Goal: Information Seeking & Learning: Learn about a topic

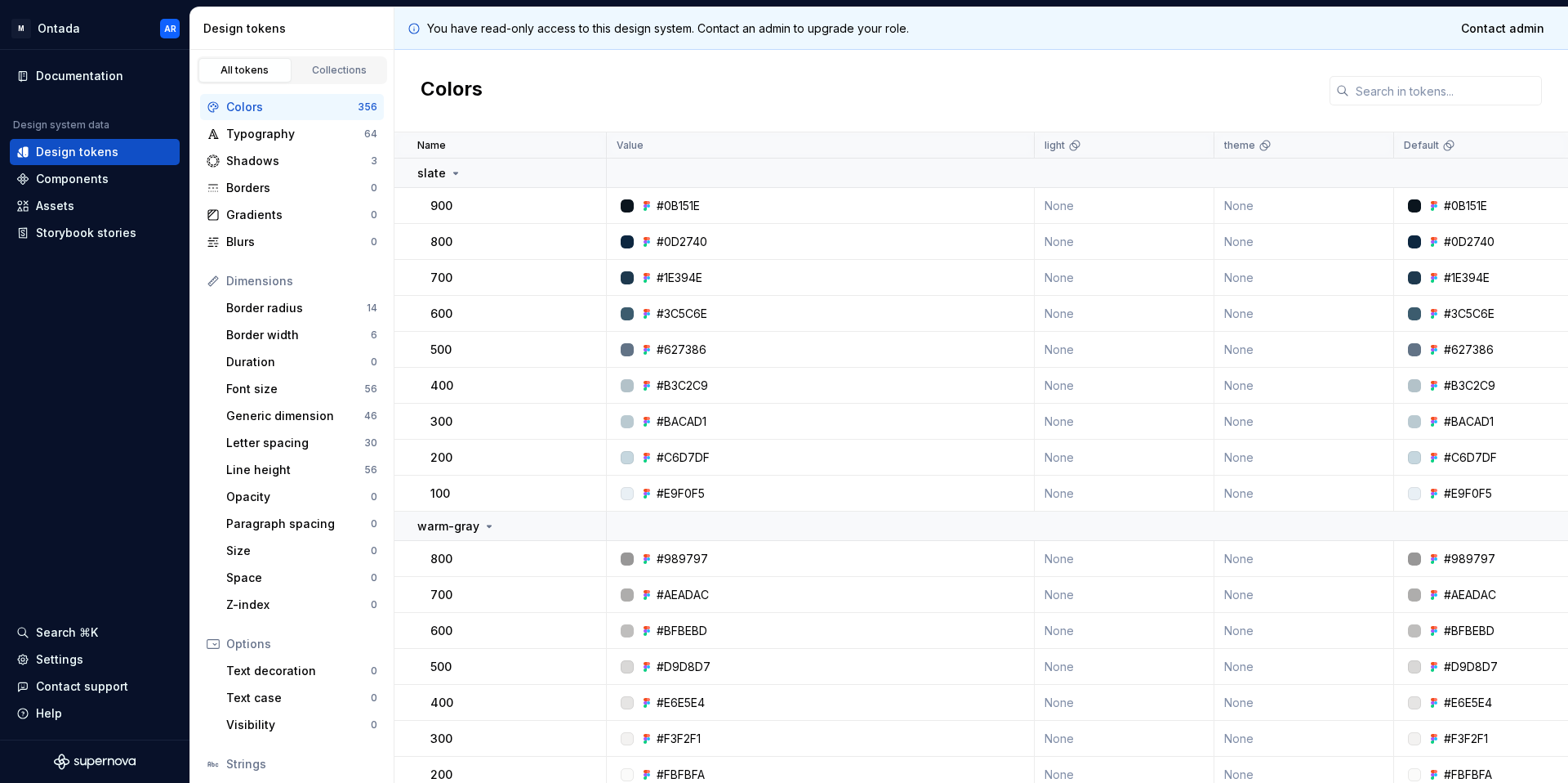
click at [1135, 31] on div "You have read-only access to this design system. Contact an admin to upgrade yo…" at bounding box center [981, 28] width 1173 height 42
click at [56, 183] on div "Components" at bounding box center [73, 179] width 73 height 17
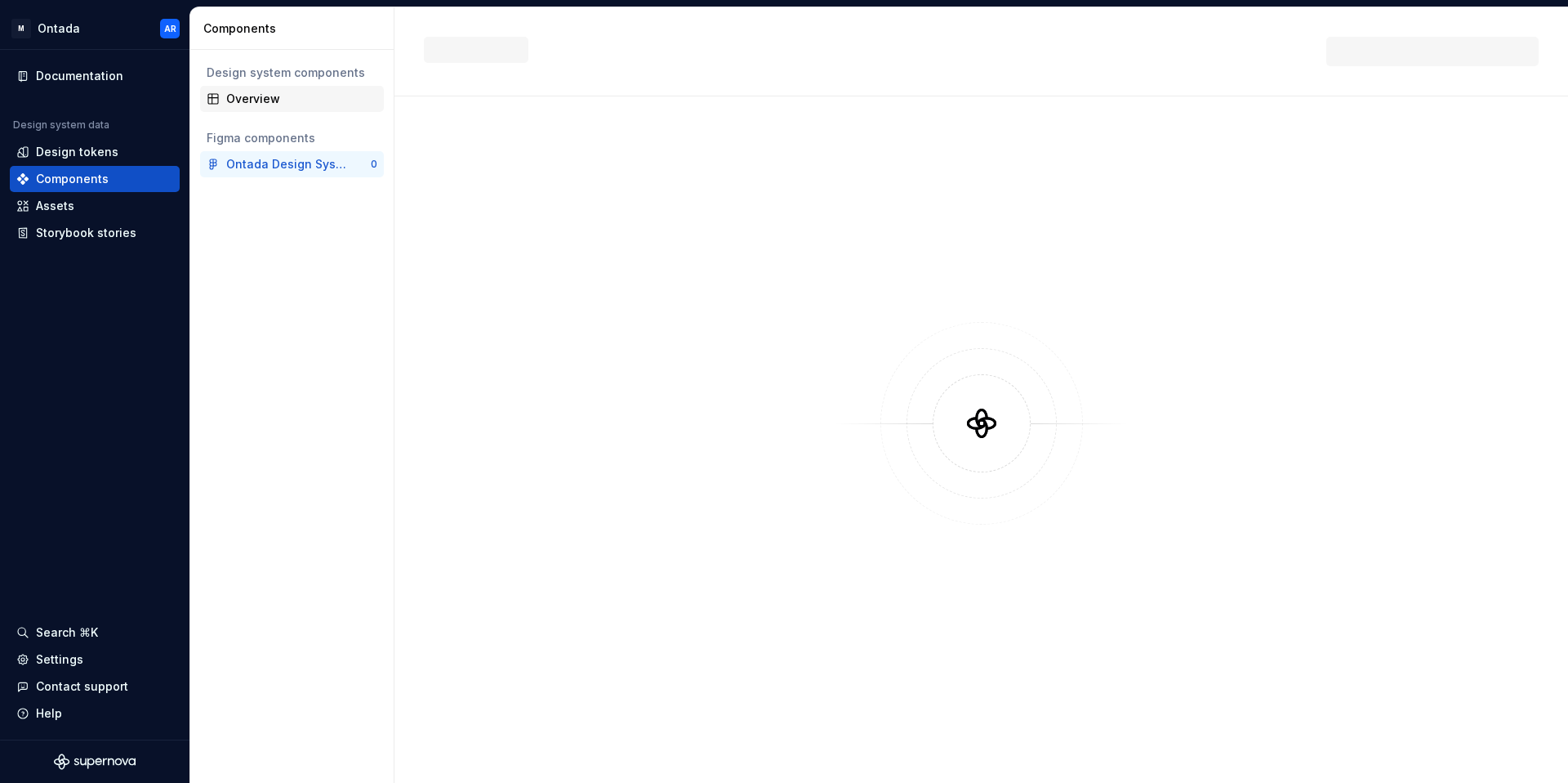
click at [267, 99] on div "Overview" at bounding box center [301, 98] width 151 height 17
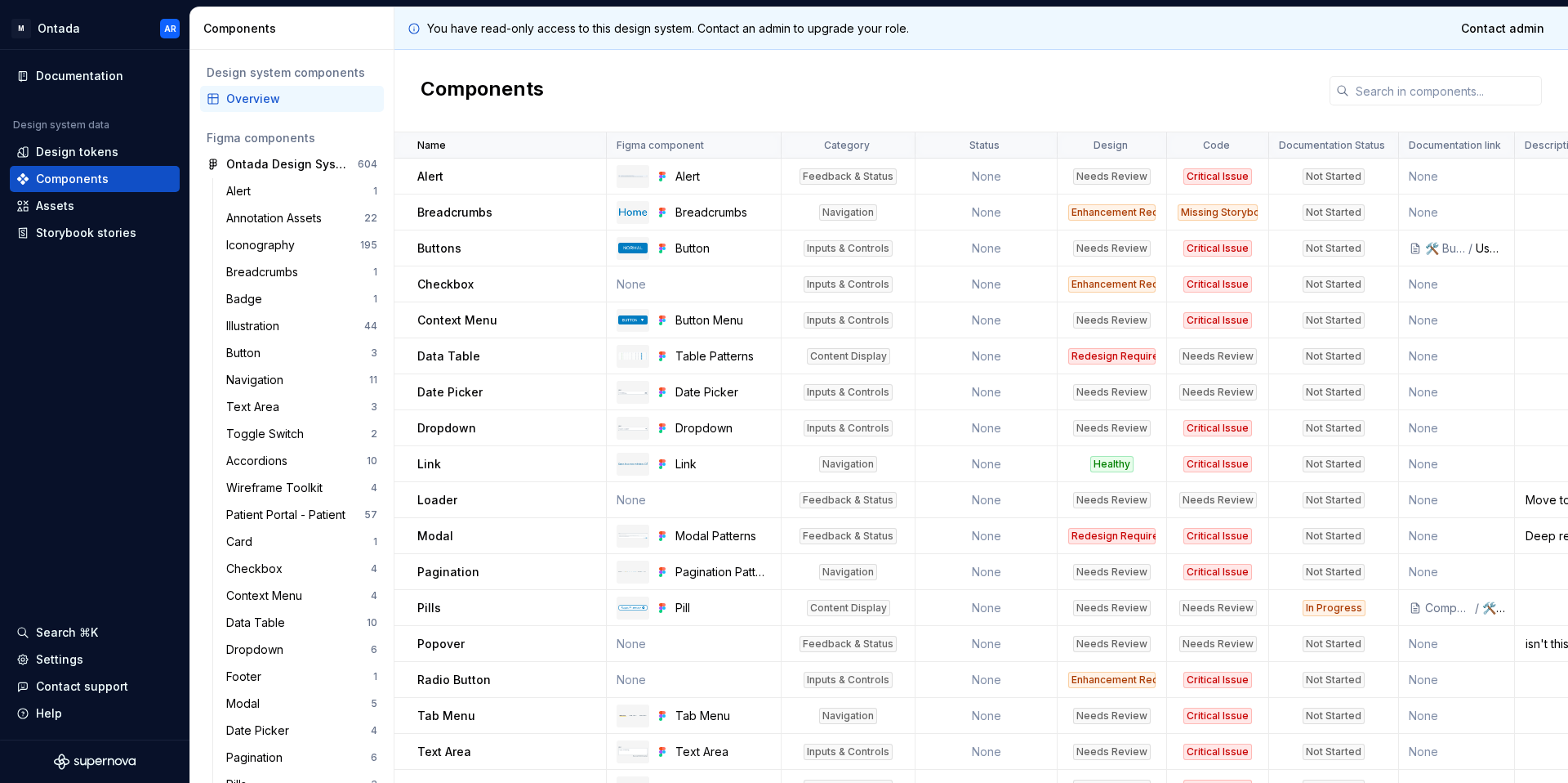
click at [892, 105] on div "Components" at bounding box center [981, 91] width 1173 height 83
click at [86, 154] on div "Design tokens" at bounding box center [78, 151] width 82 height 17
click at [79, 150] on div "Design tokens" at bounding box center [78, 151] width 82 height 17
click at [83, 152] on div "Design tokens" at bounding box center [78, 151] width 82 height 17
click at [80, 179] on div "Components" at bounding box center [73, 179] width 73 height 17
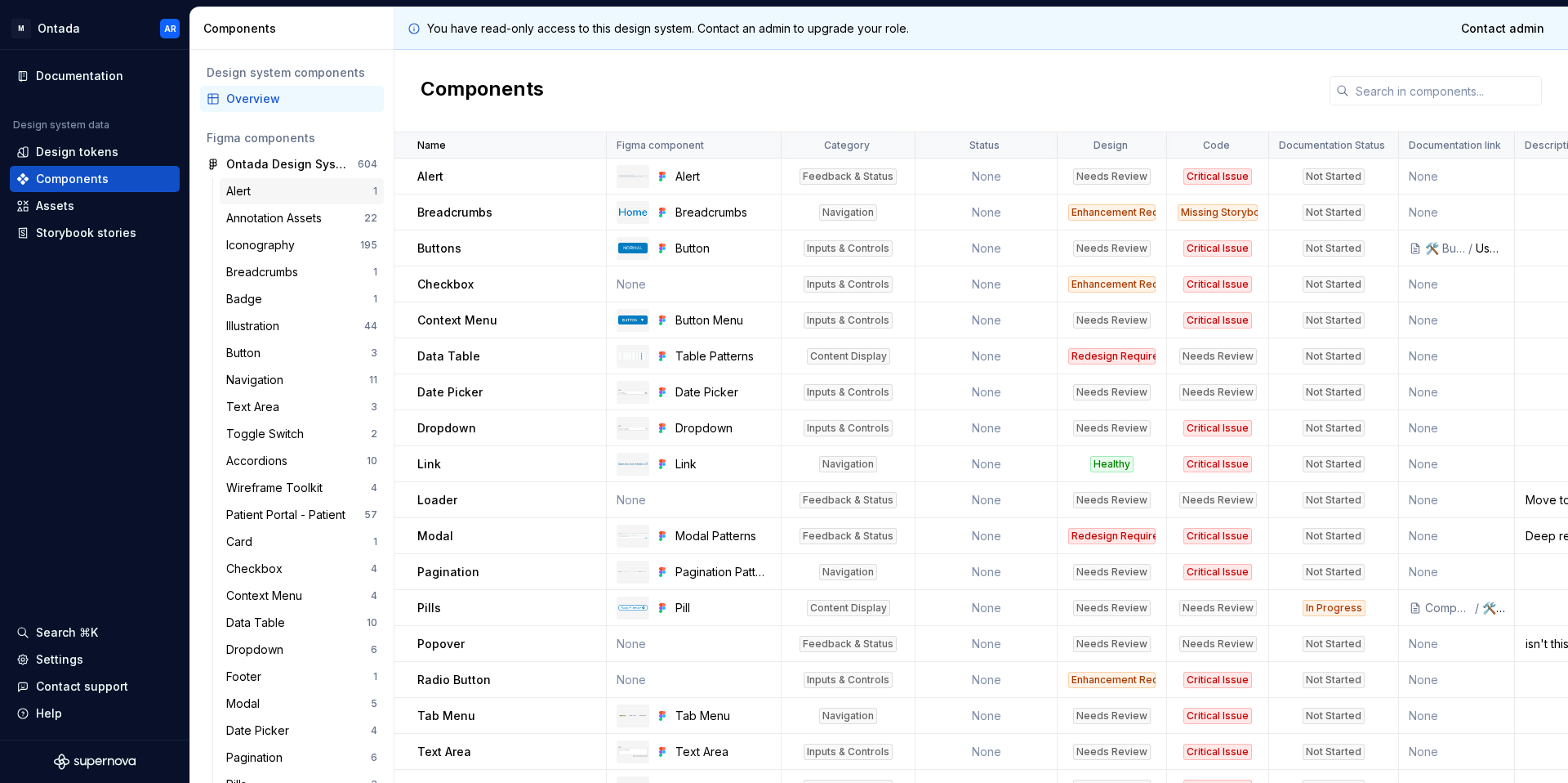
click at [260, 201] on div "Alert 1" at bounding box center [301, 191] width 164 height 27
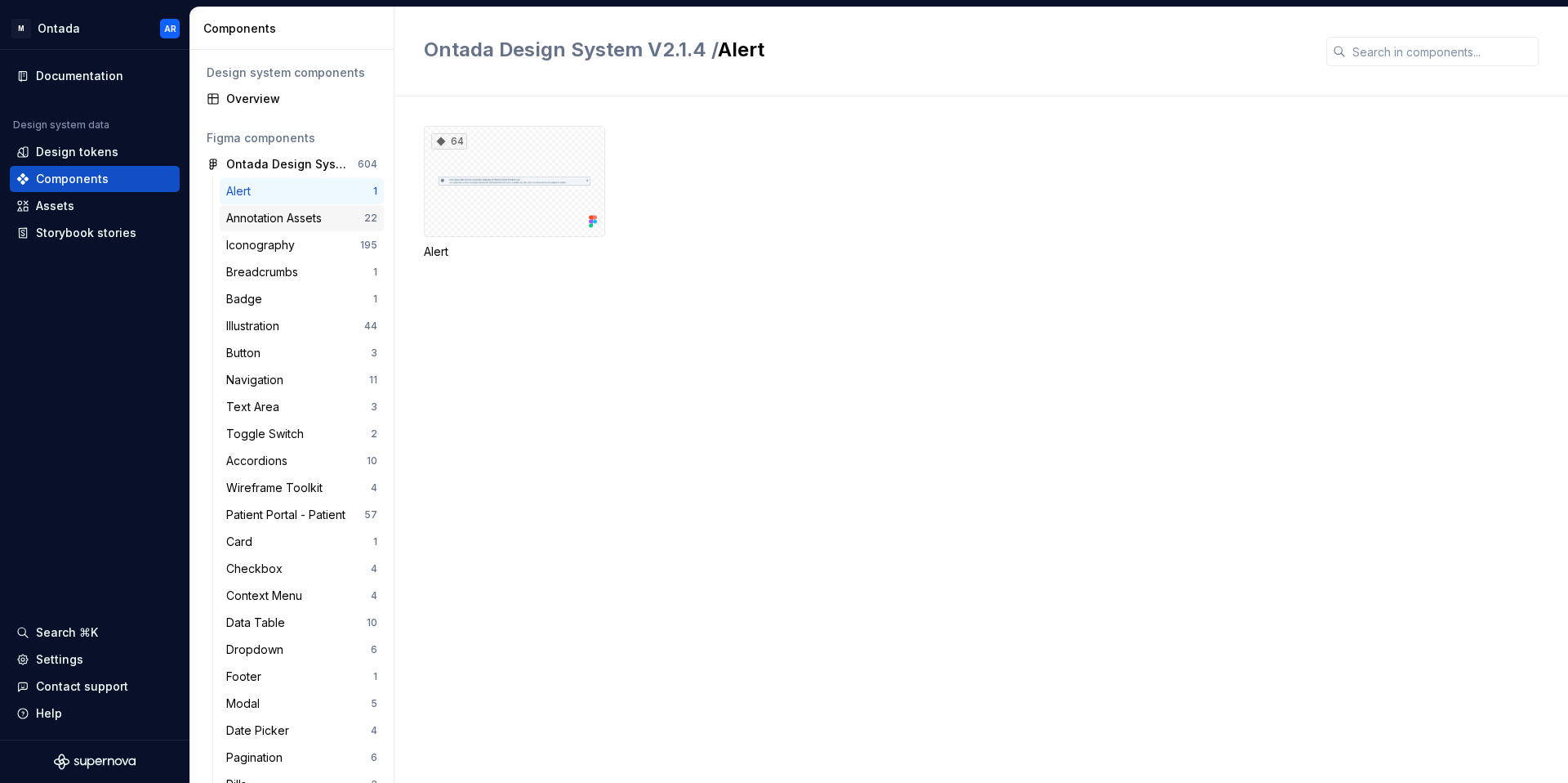
click at [284, 217] on div "Annotation Assets" at bounding box center [277, 218] width 102 height 17
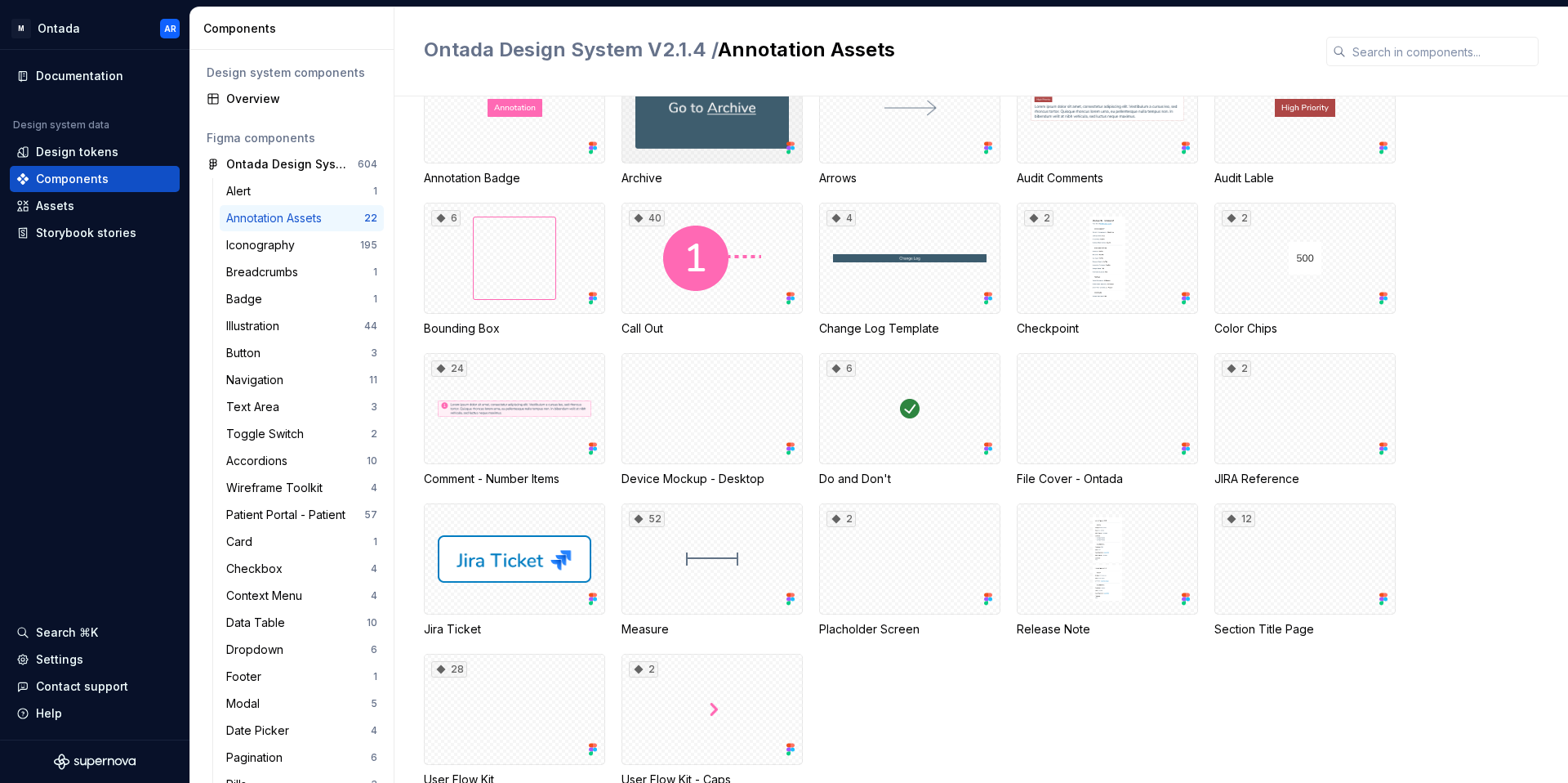
scroll to position [118, 0]
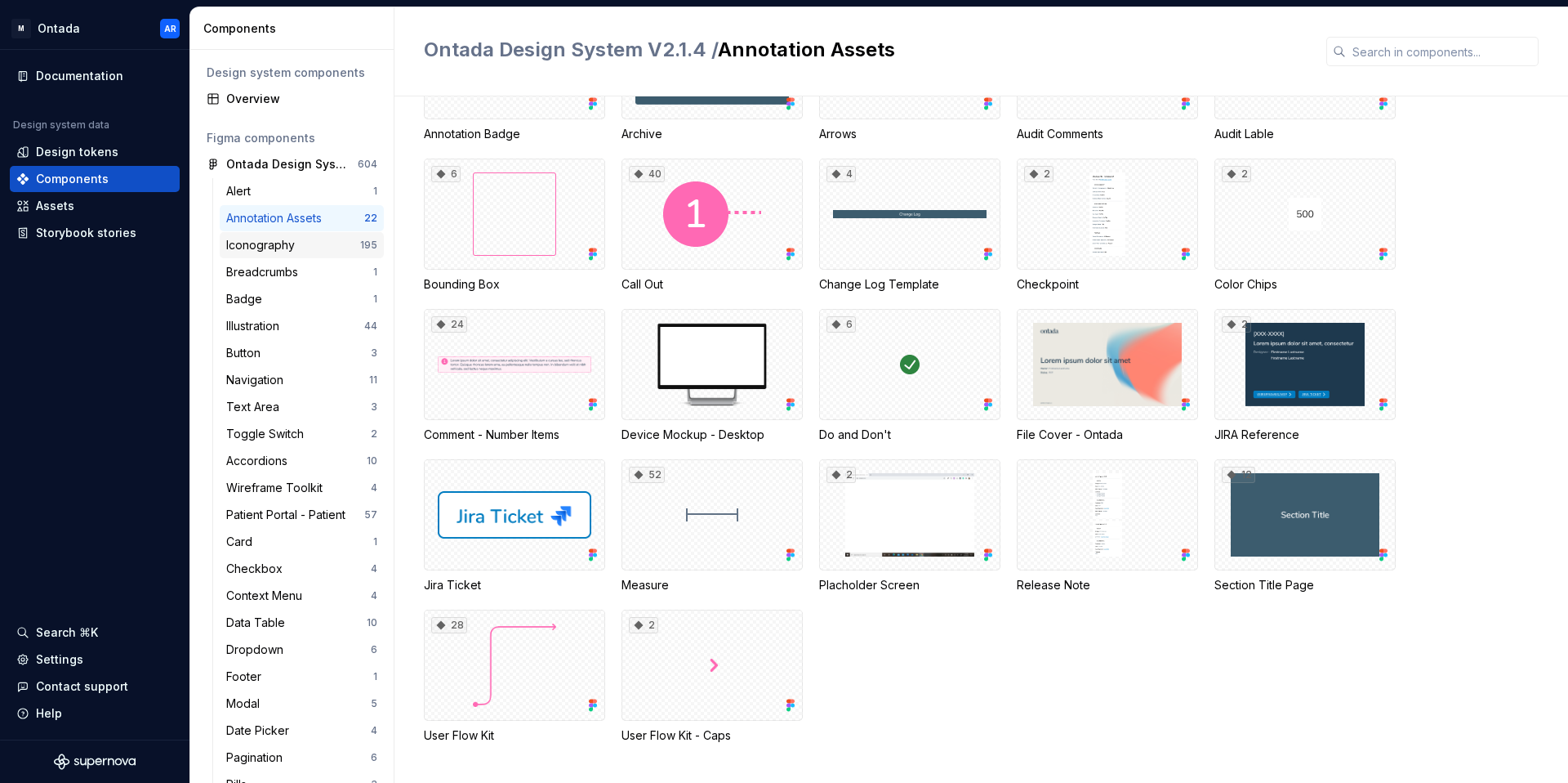
click at [281, 252] on div "Iconography" at bounding box center [263, 245] width 76 height 17
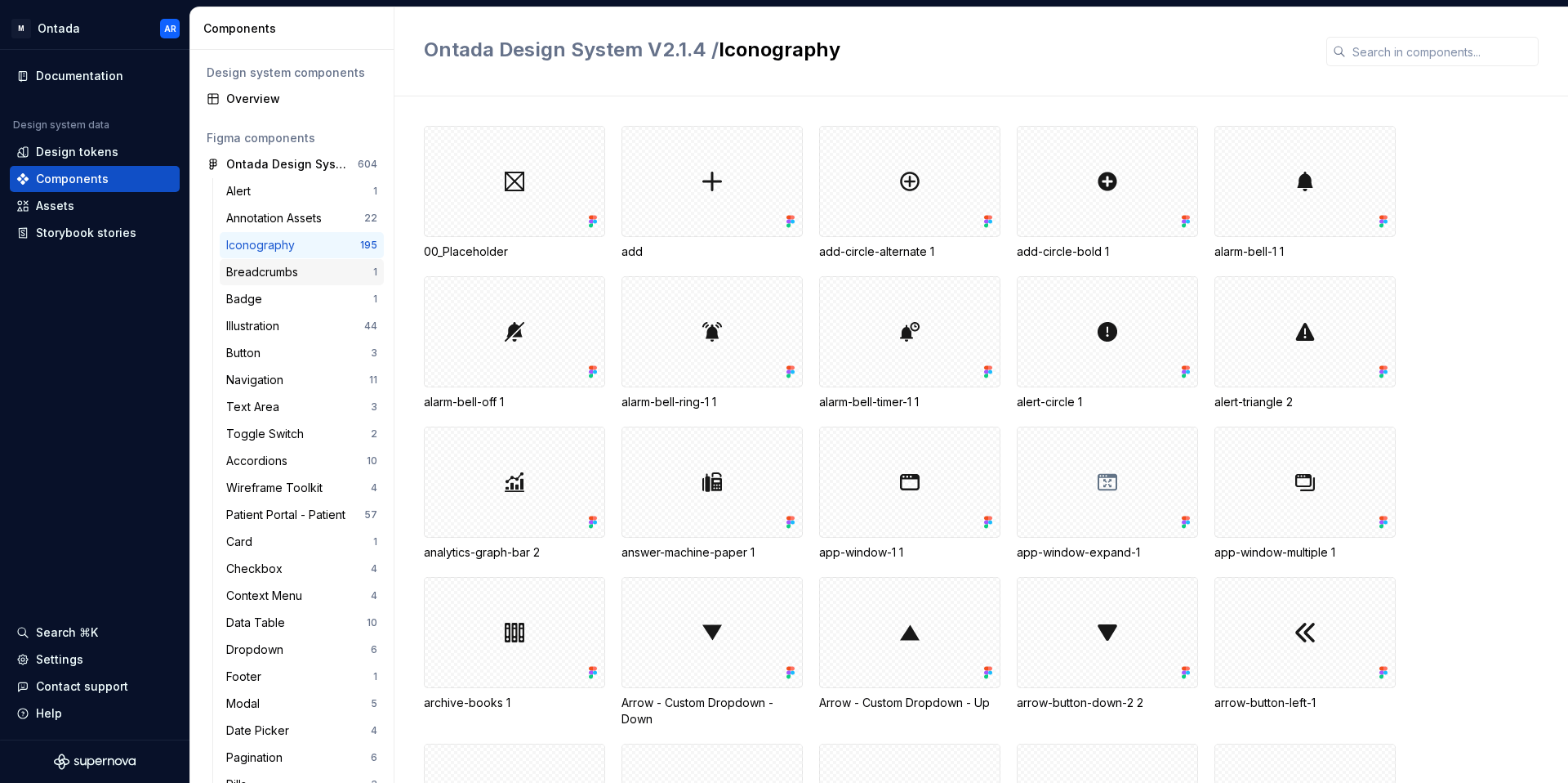
click at [274, 270] on div "Breadcrumbs" at bounding box center [265, 272] width 79 height 17
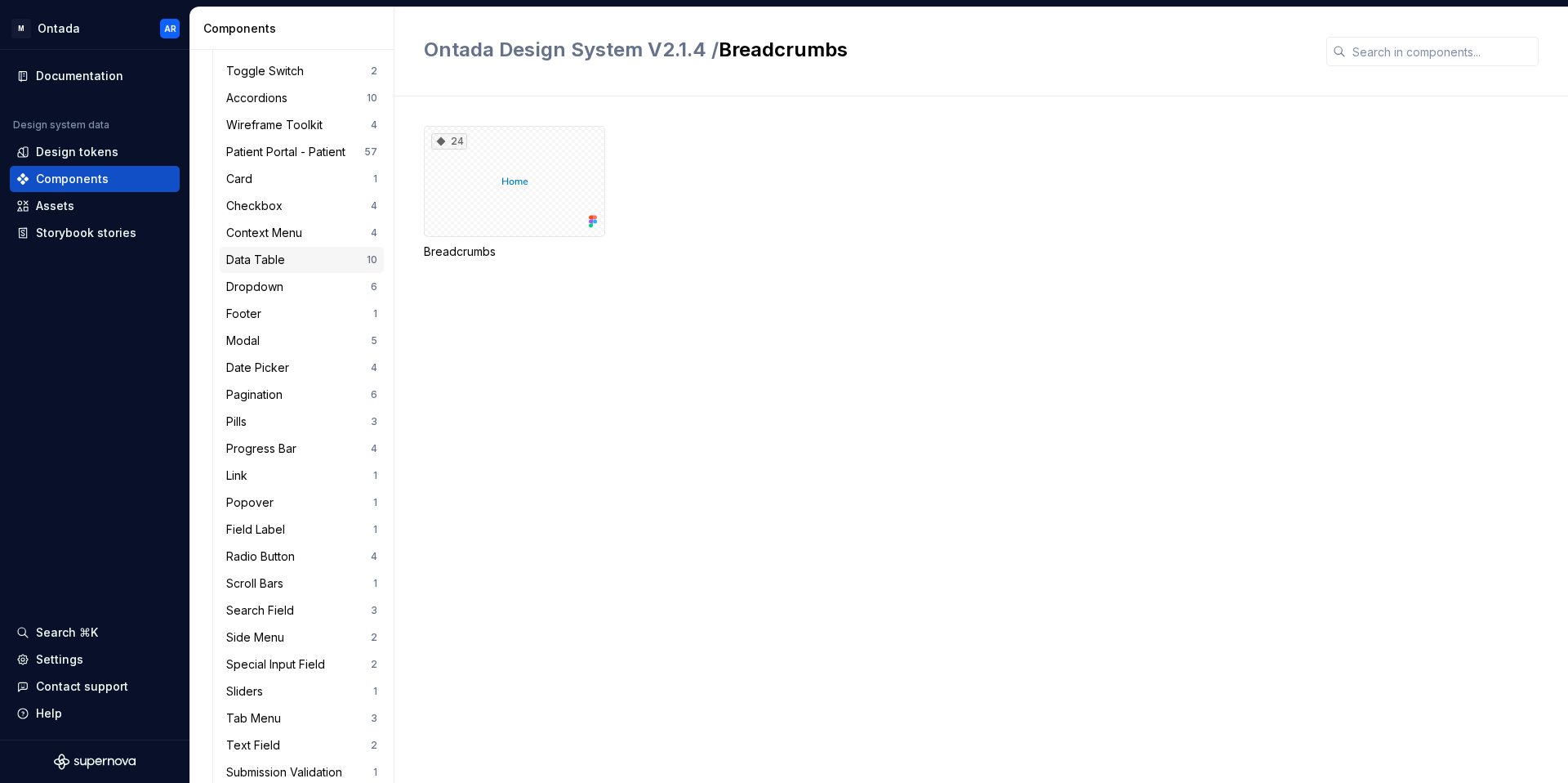
scroll to position [365, 0]
click at [287, 255] on div "Data Table" at bounding box center [258, 257] width 66 height 17
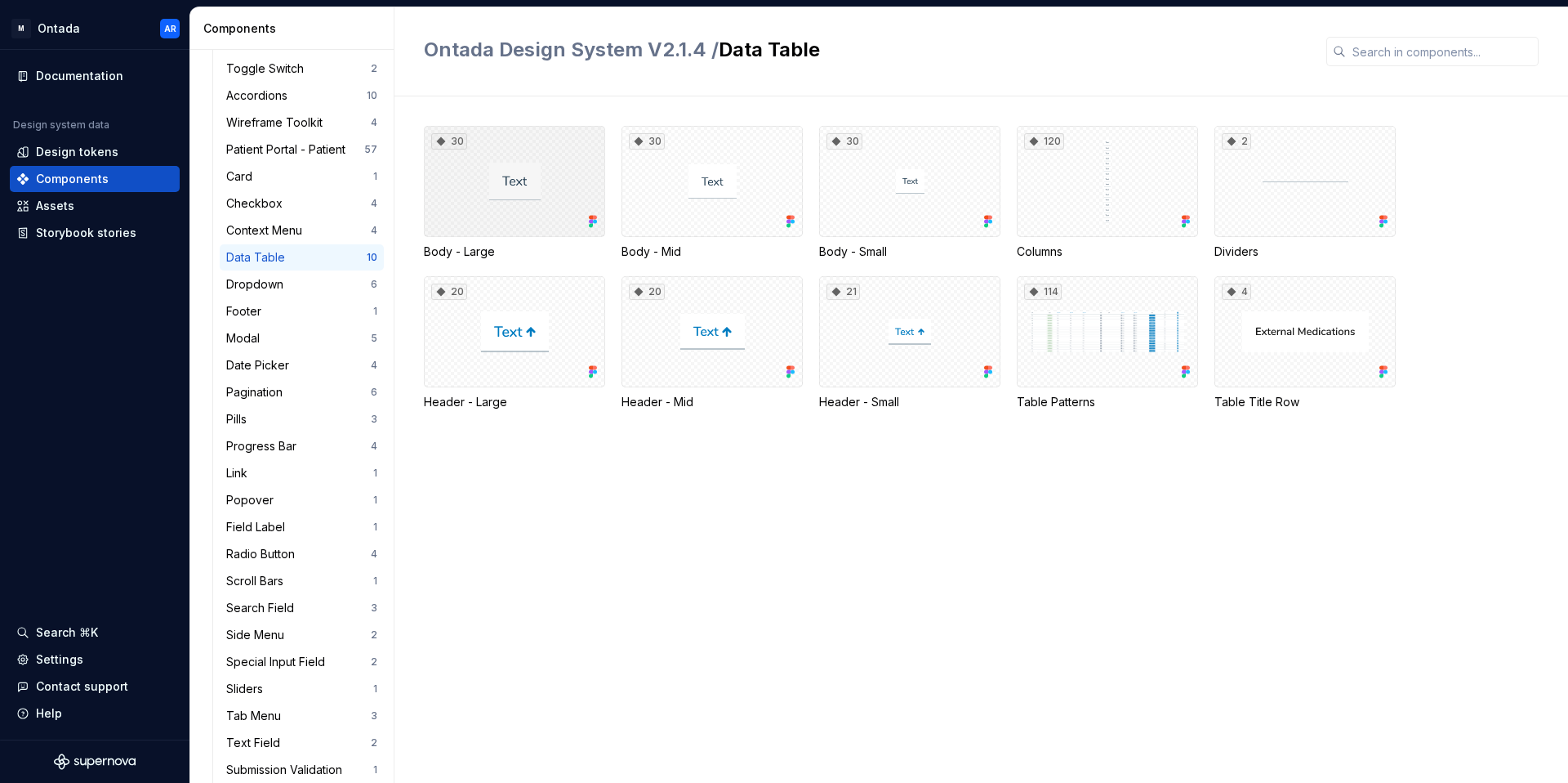
click at [561, 173] on div "30" at bounding box center [514, 181] width 182 height 111
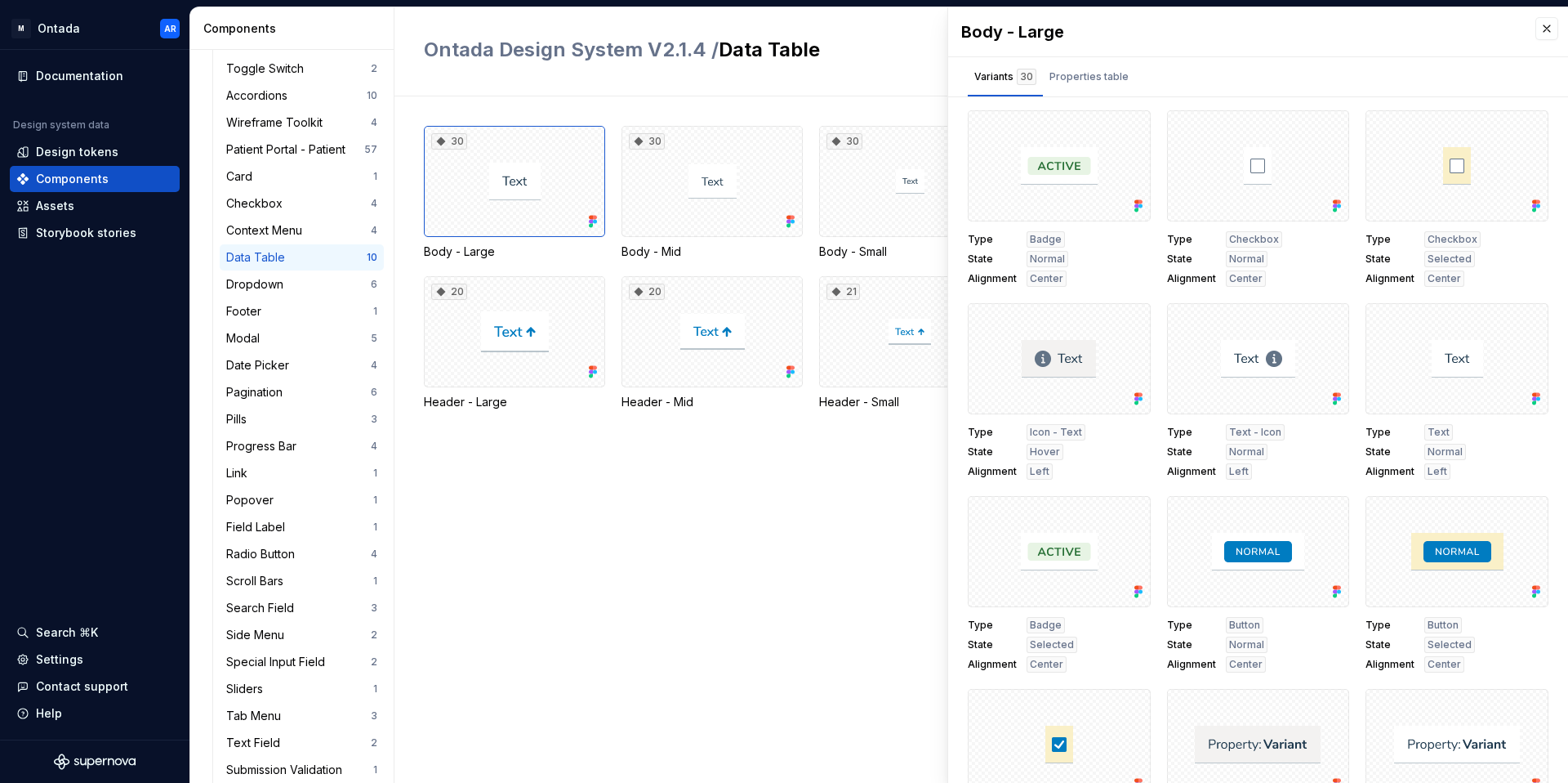
click at [1045, 240] on span "Badge" at bounding box center [1046, 239] width 31 height 13
click at [1199, 178] on div at bounding box center [1259, 165] width 183 height 111
click at [1083, 182] on div at bounding box center [1059, 165] width 183 height 111
click at [1206, 176] on div at bounding box center [1259, 165] width 183 height 111
click at [85, 72] on div "Documentation" at bounding box center [80, 76] width 87 height 17
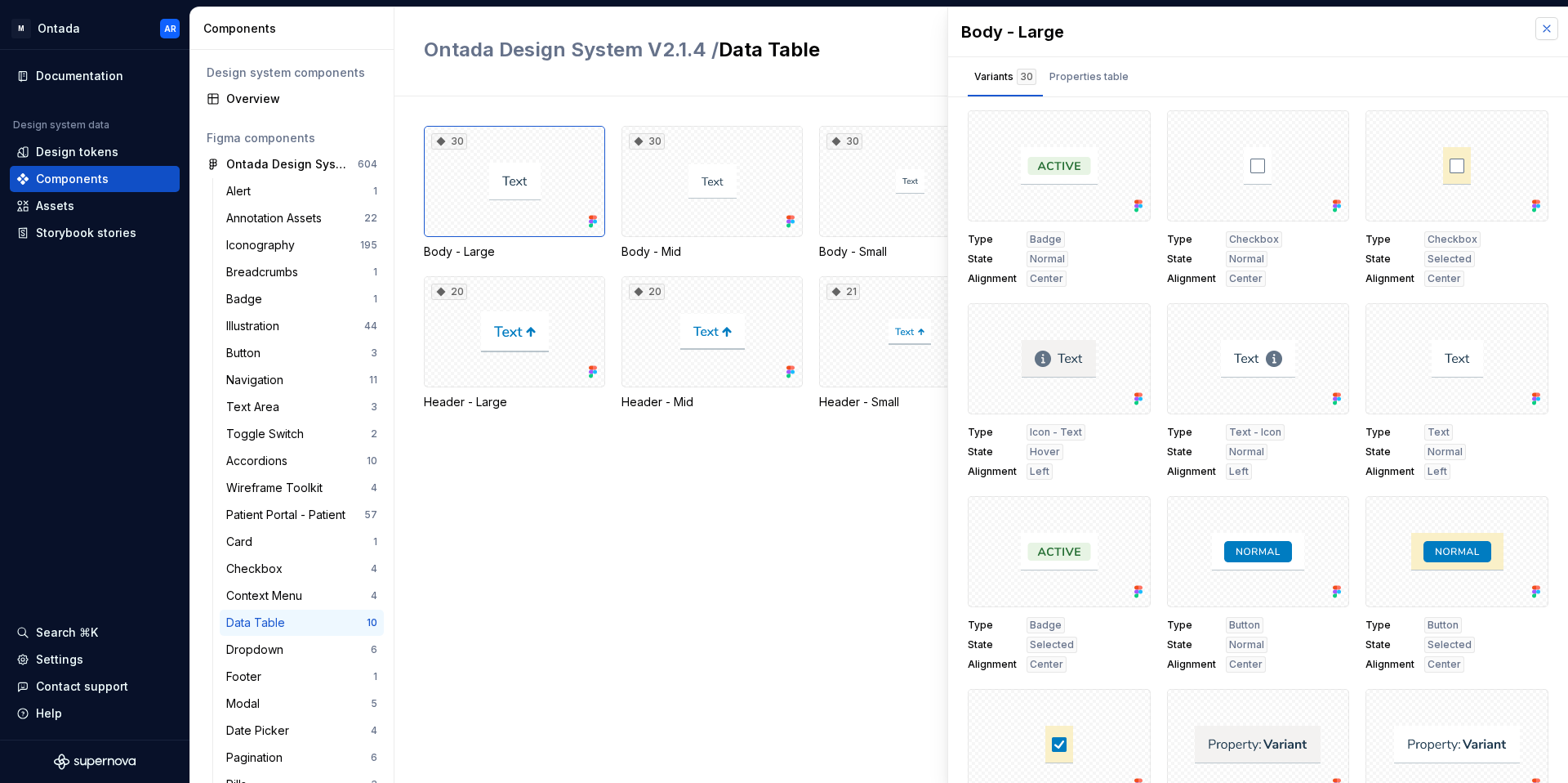
click at [1548, 30] on button "button" at bounding box center [1546, 28] width 23 height 23
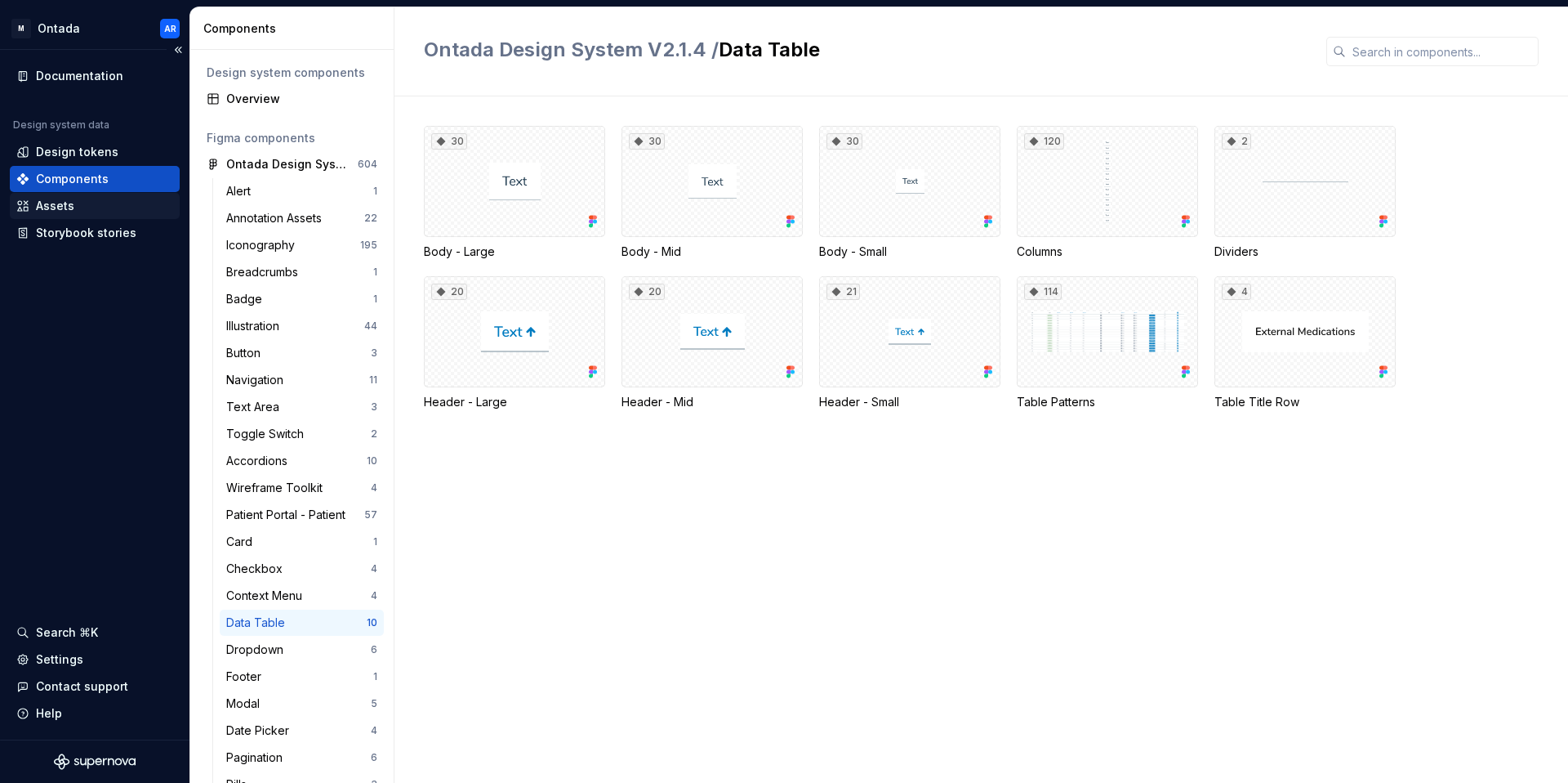
click at [69, 205] on div "Assets" at bounding box center [55, 205] width 38 height 17
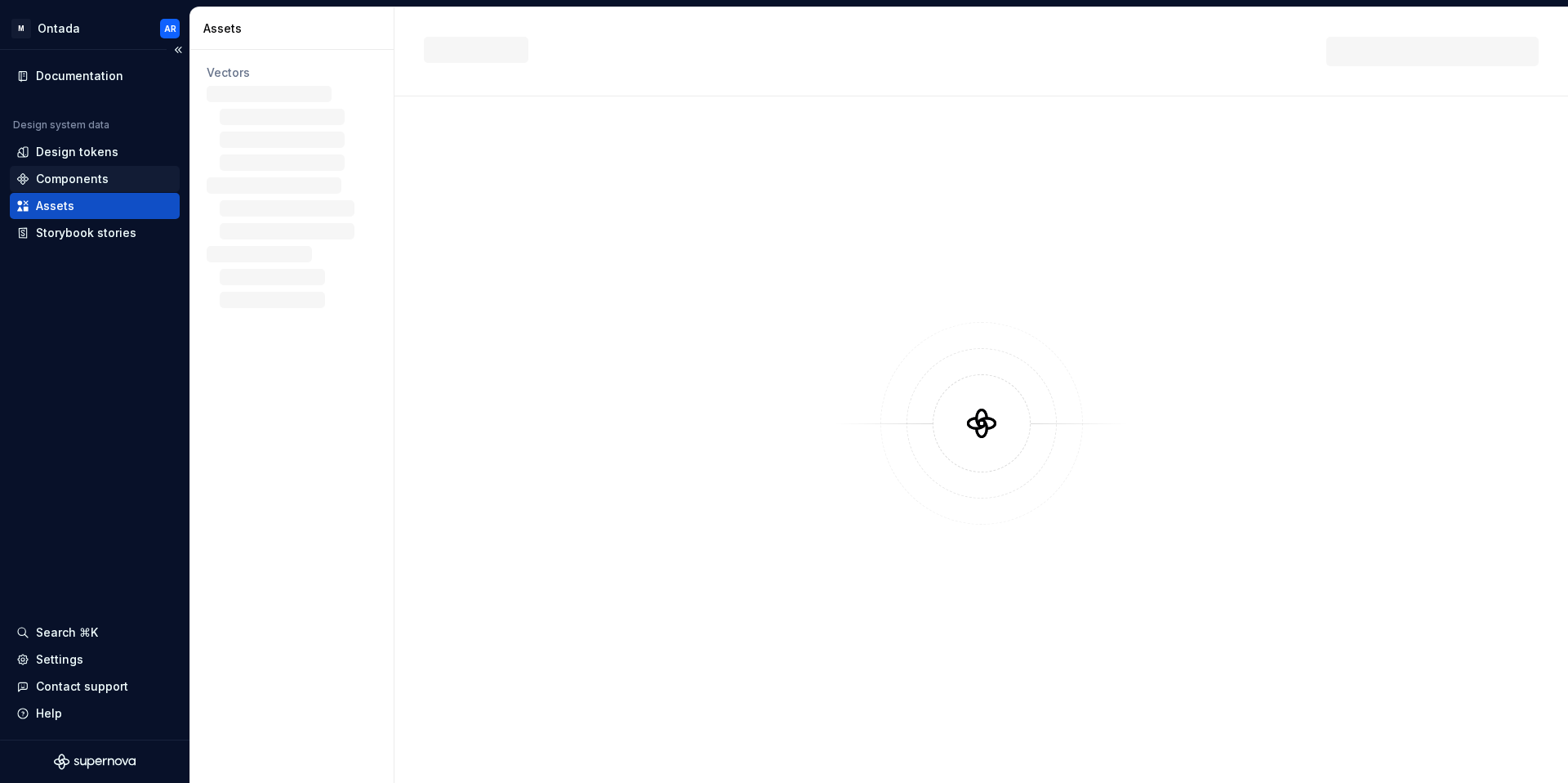
click at [82, 180] on div "Components" at bounding box center [73, 179] width 73 height 17
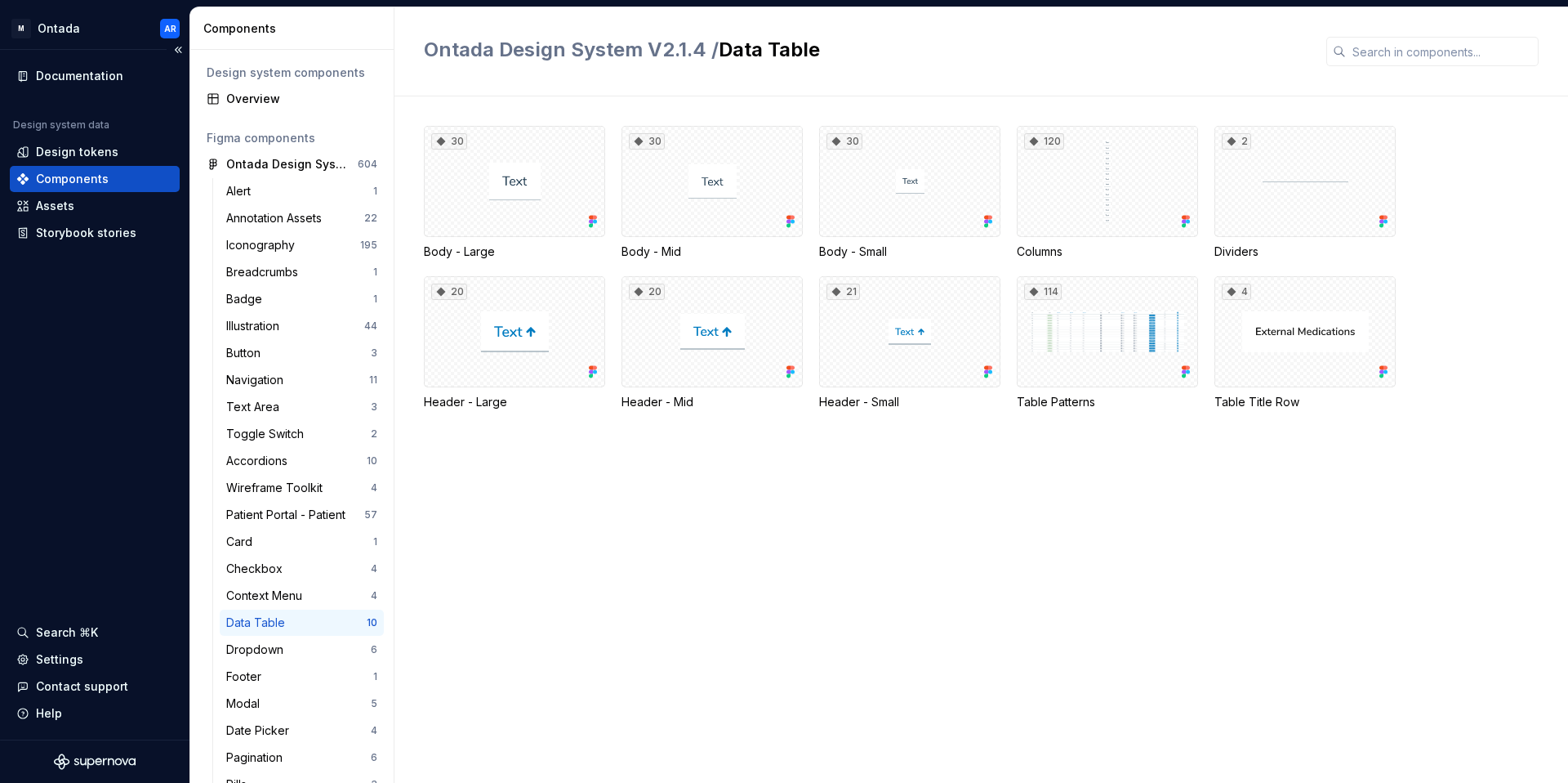
click at [76, 183] on div "Components" at bounding box center [73, 179] width 73 height 17
click at [73, 81] on div "Documentation" at bounding box center [80, 76] width 87 height 17
